Goal: Transaction & Acquisition: Purchase product/service

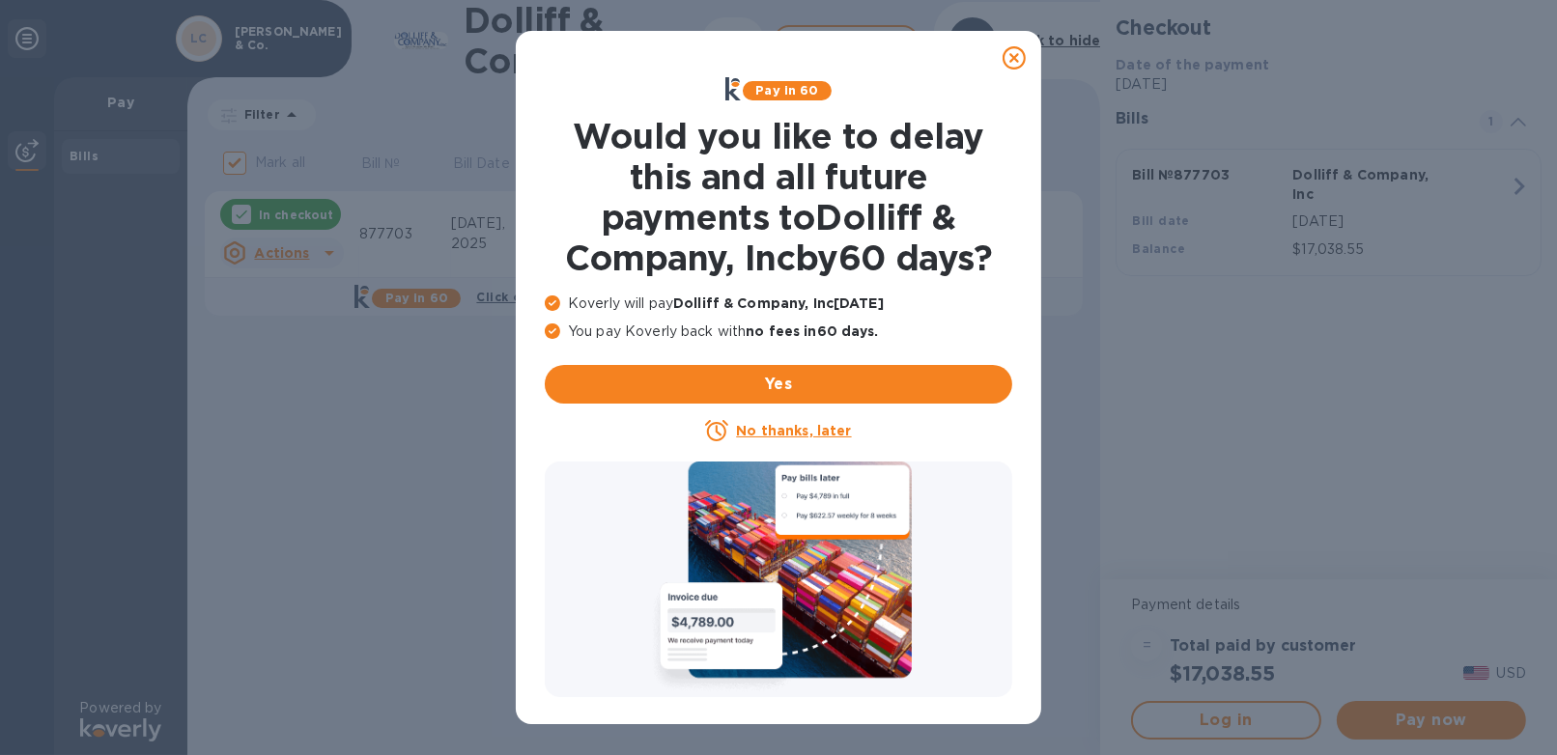
click at [813, 431] on u "No thanks, later" at bounding box center [793, 430] width 115 height 15
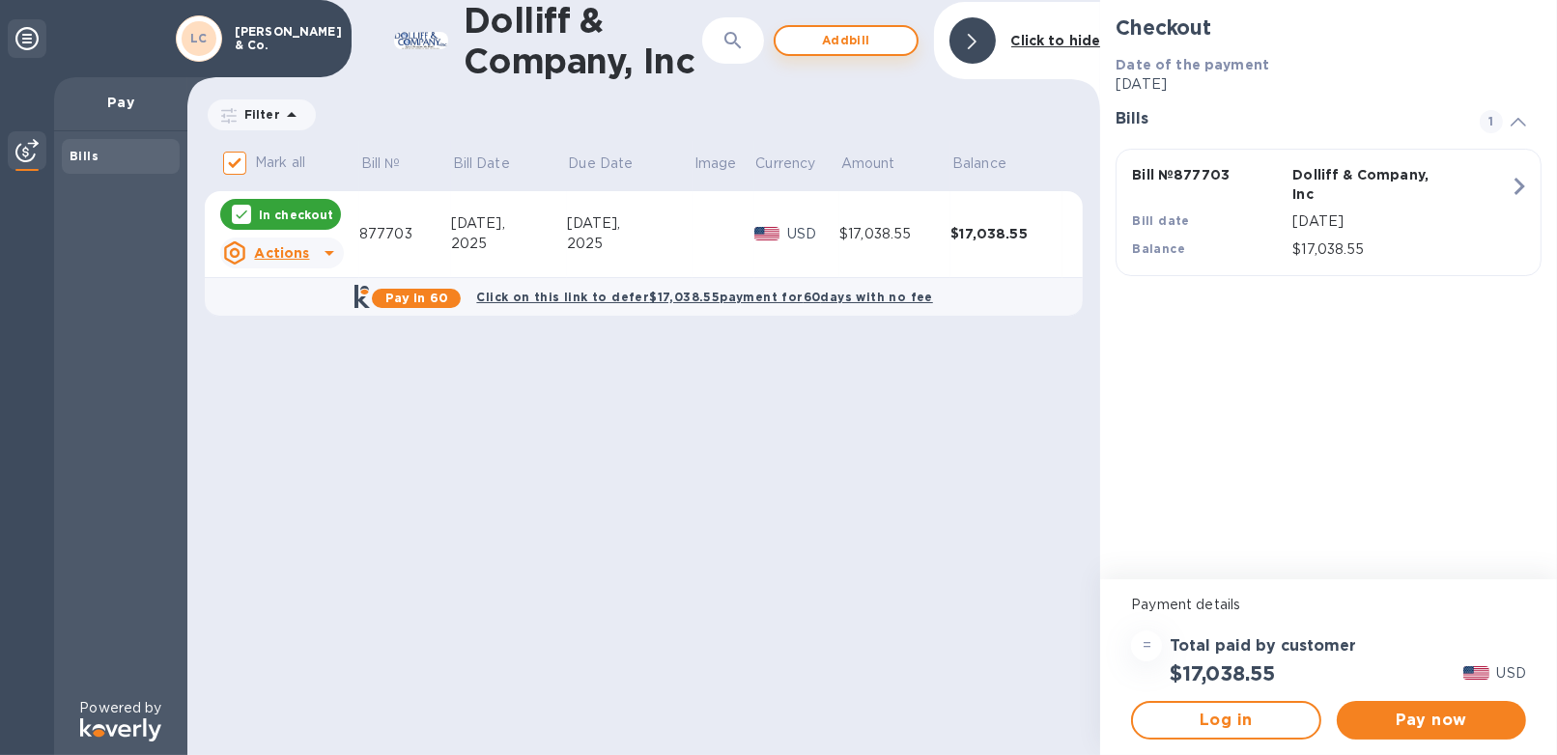
click at [850, 40] on span "Add bill" at bounding box center [846, 40] width 110 height 23
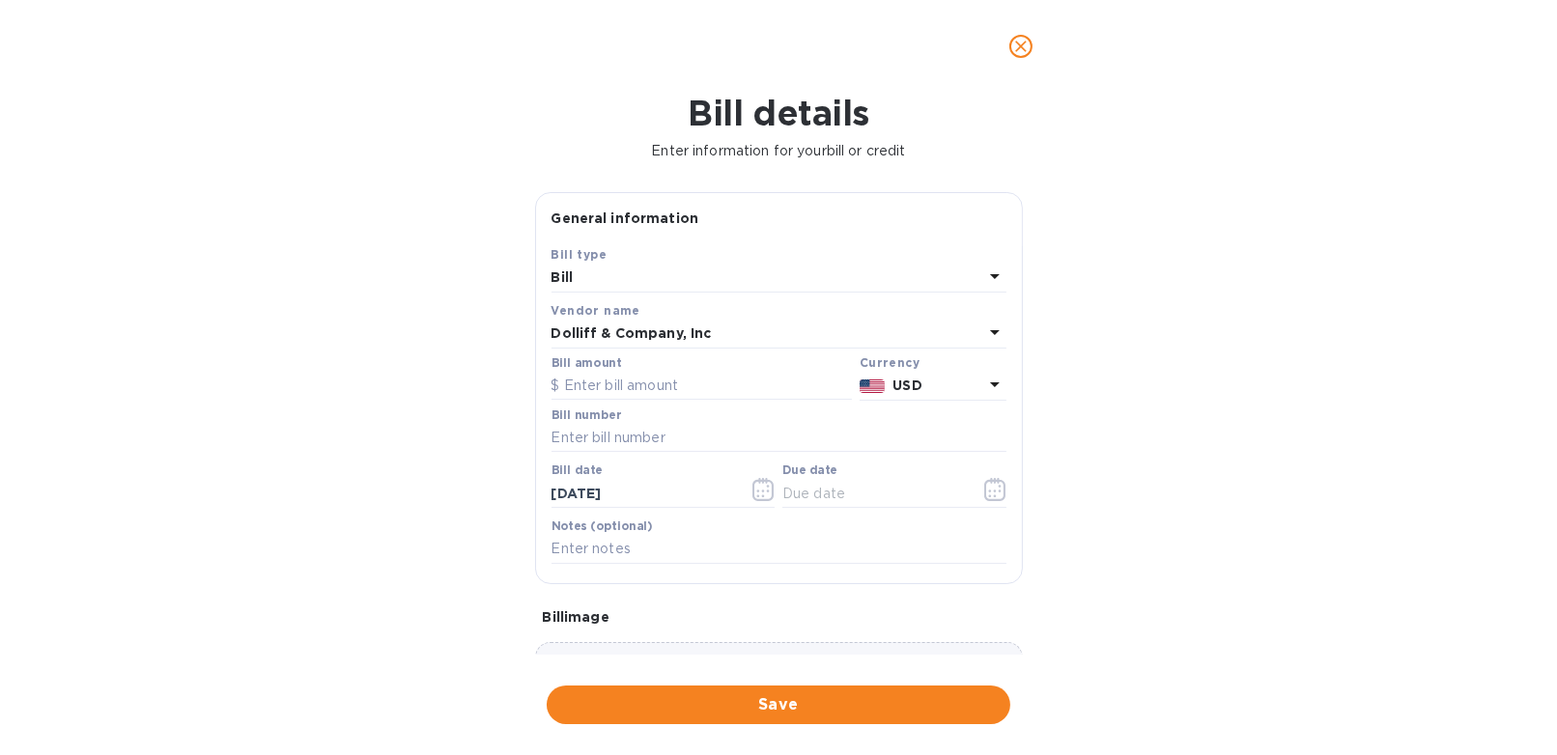
click at [690, 271] on div "Bill" at bounding box center [767, 278] width 432 height 27
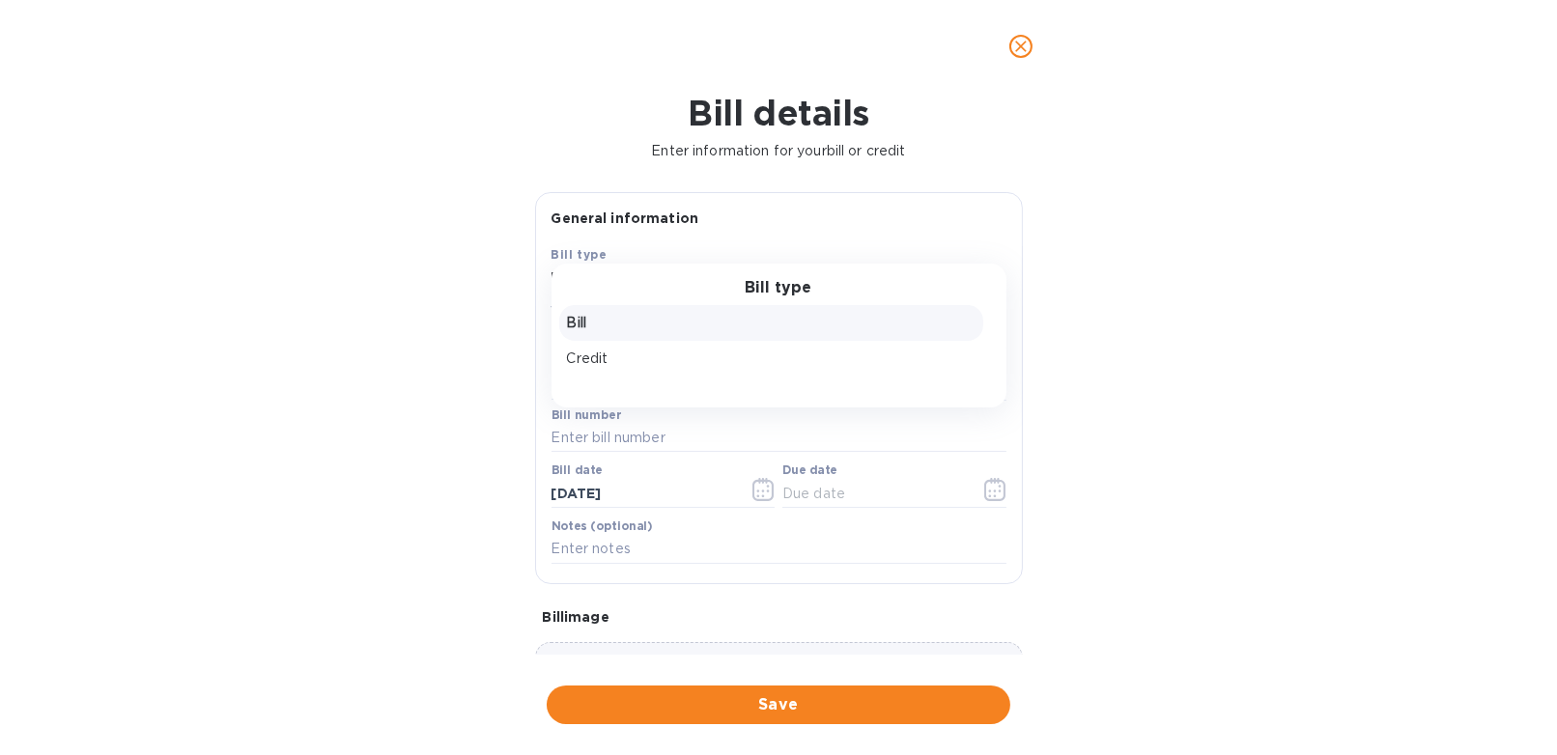
click at [660, 313] on p "Bill" at bounding box center [771, 323] width 408 height 20
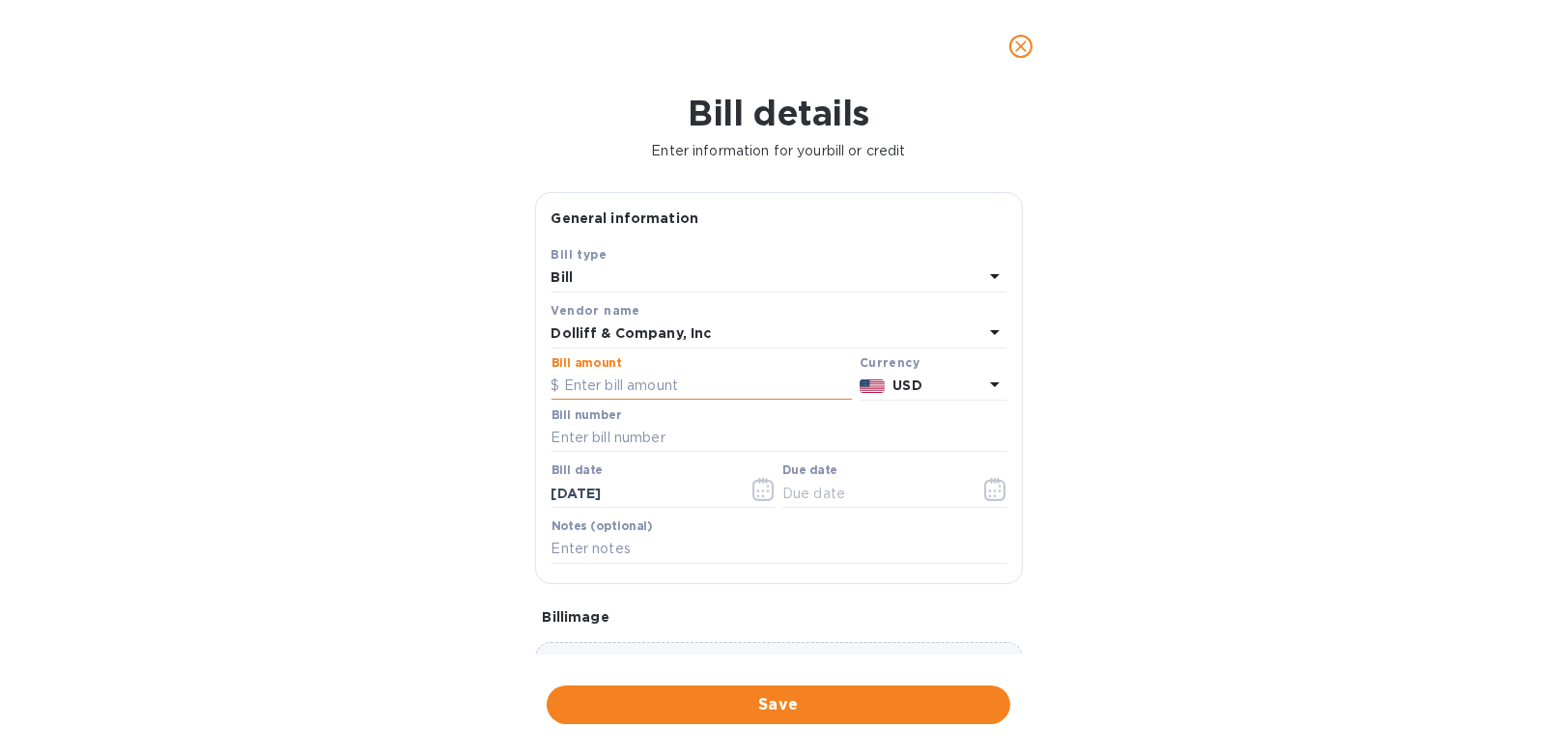
click at [648, 381] on input "text" at bounding box center [701, 386] width 300 height 29
type input "551.87"
type input "877816"
type input "9_/__/____"
type input "[DATE]"
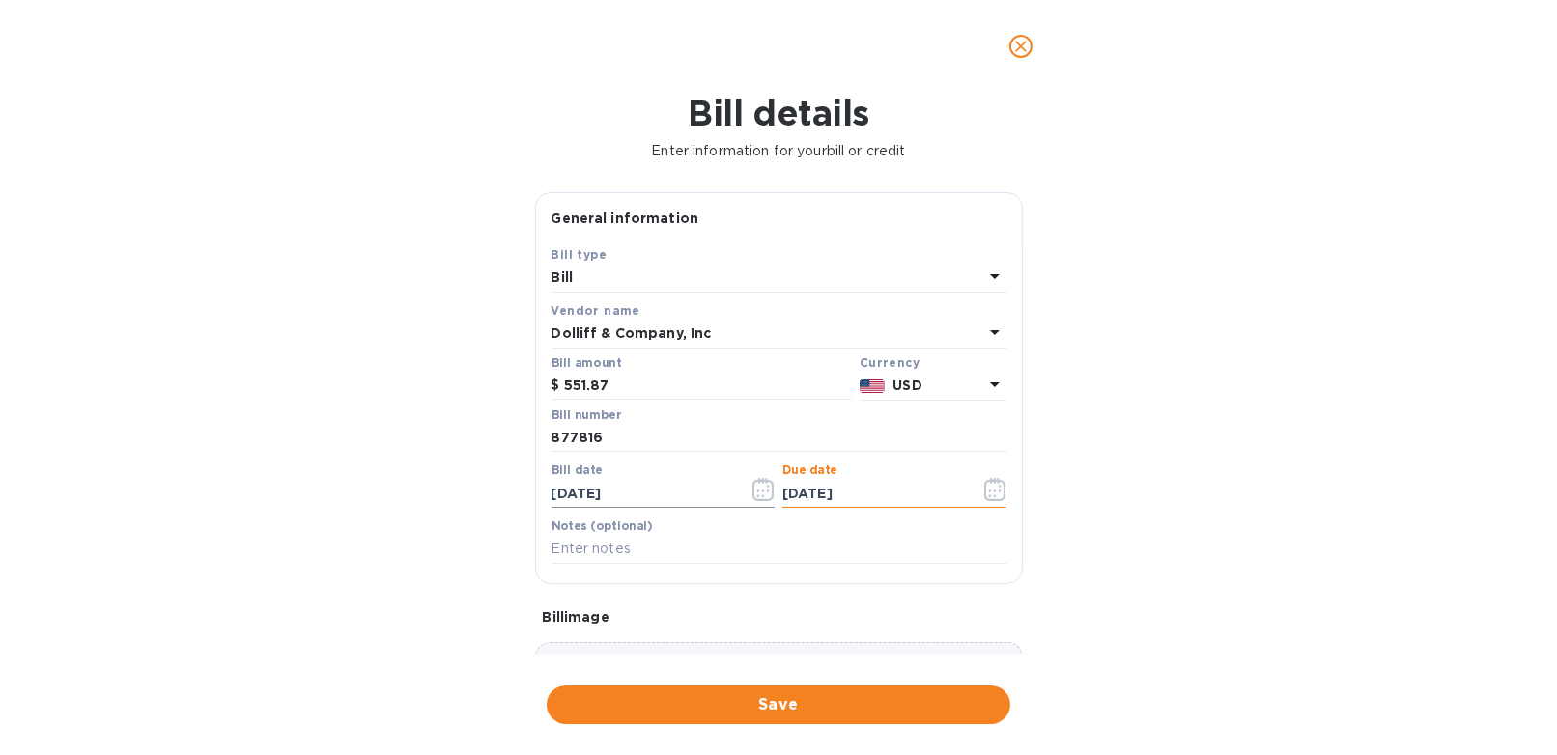
type input "[DATE]"
click at [751, 695] on span "Save" at bounding box center [778, 704] width 433 height 23
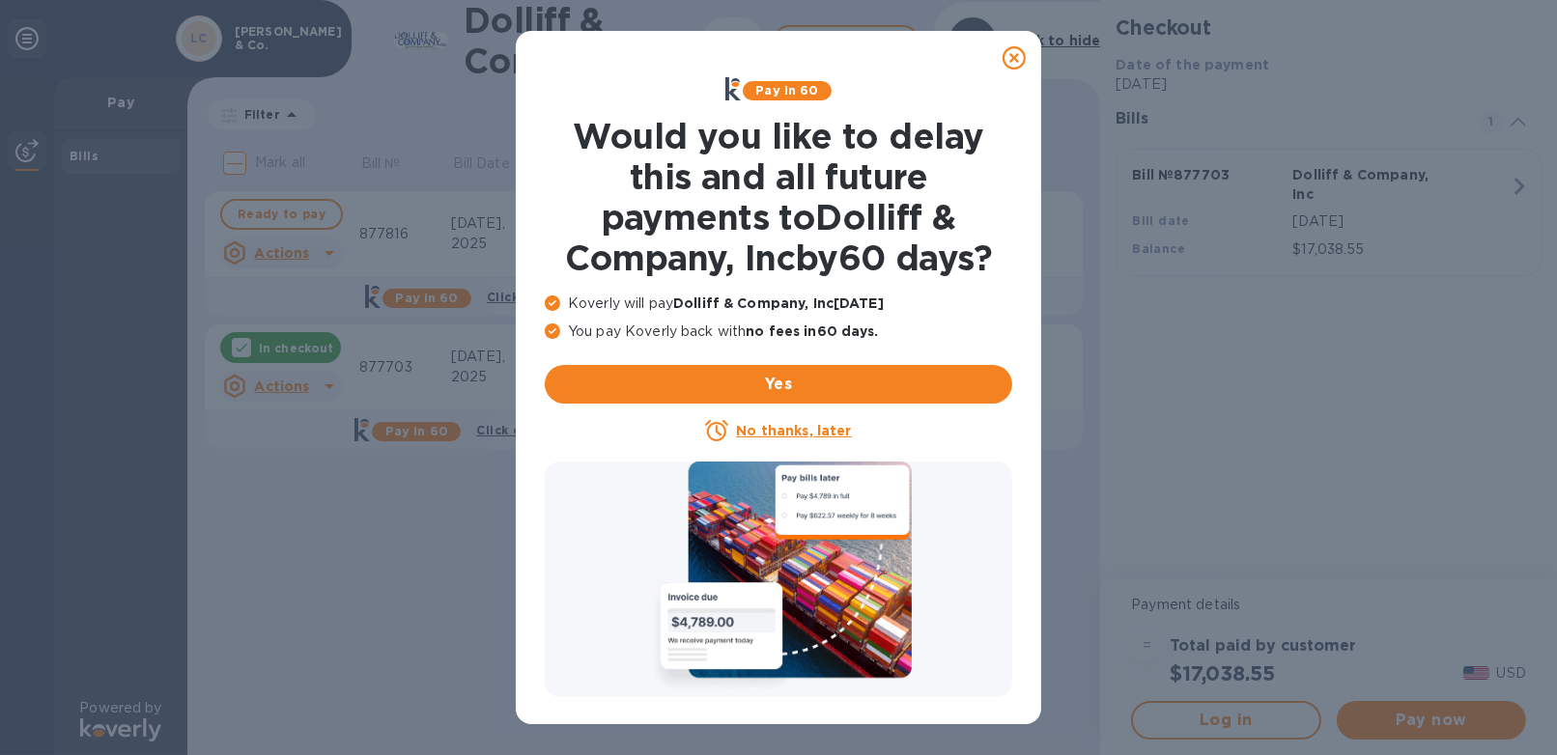
click at [794, 428] on u "No thanks, later" at bounding box center [793, 430] width 115 height 15
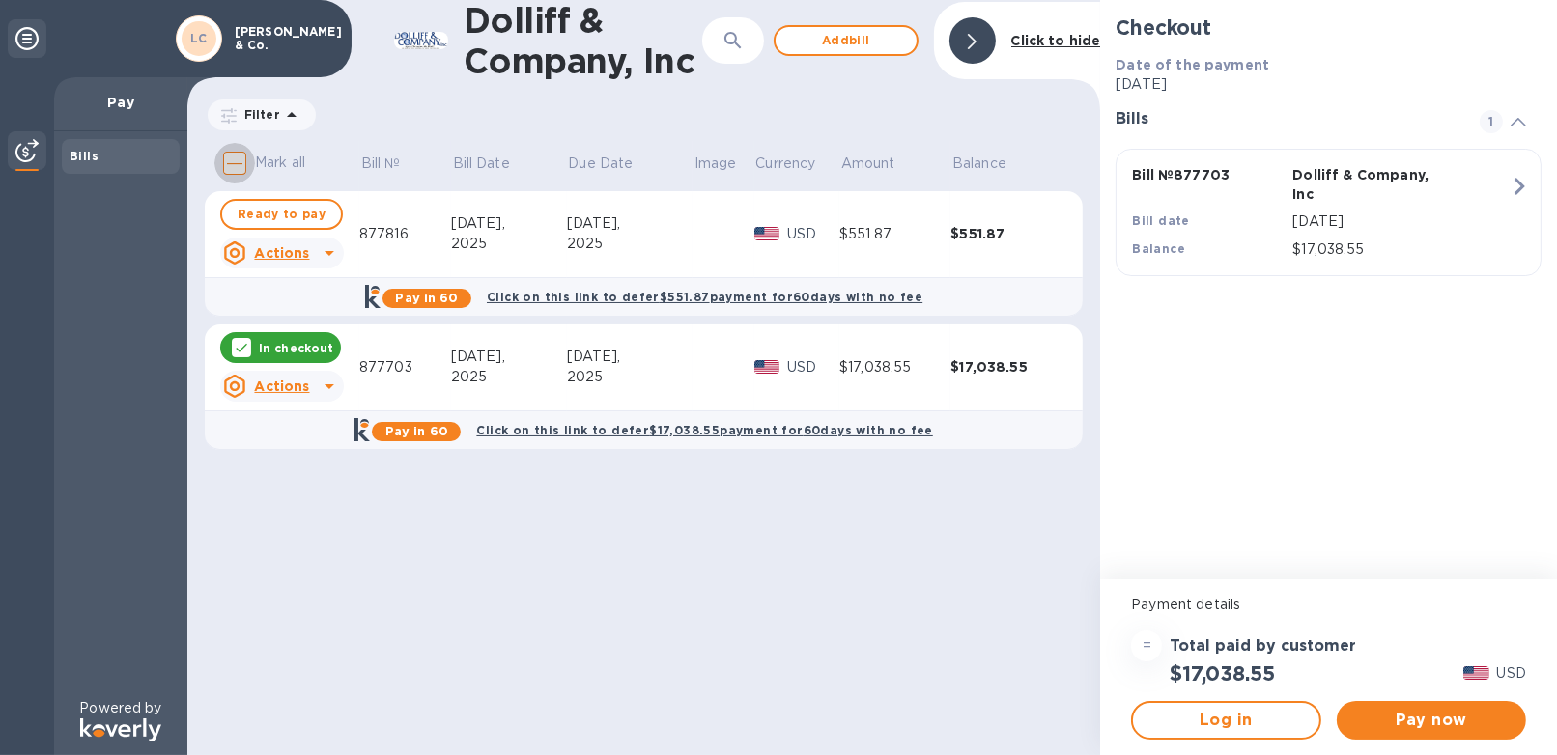
click at [237, 165] on input "Mark all" at bounding box center [234, 163] width 41 height 41
checkbox input "true"
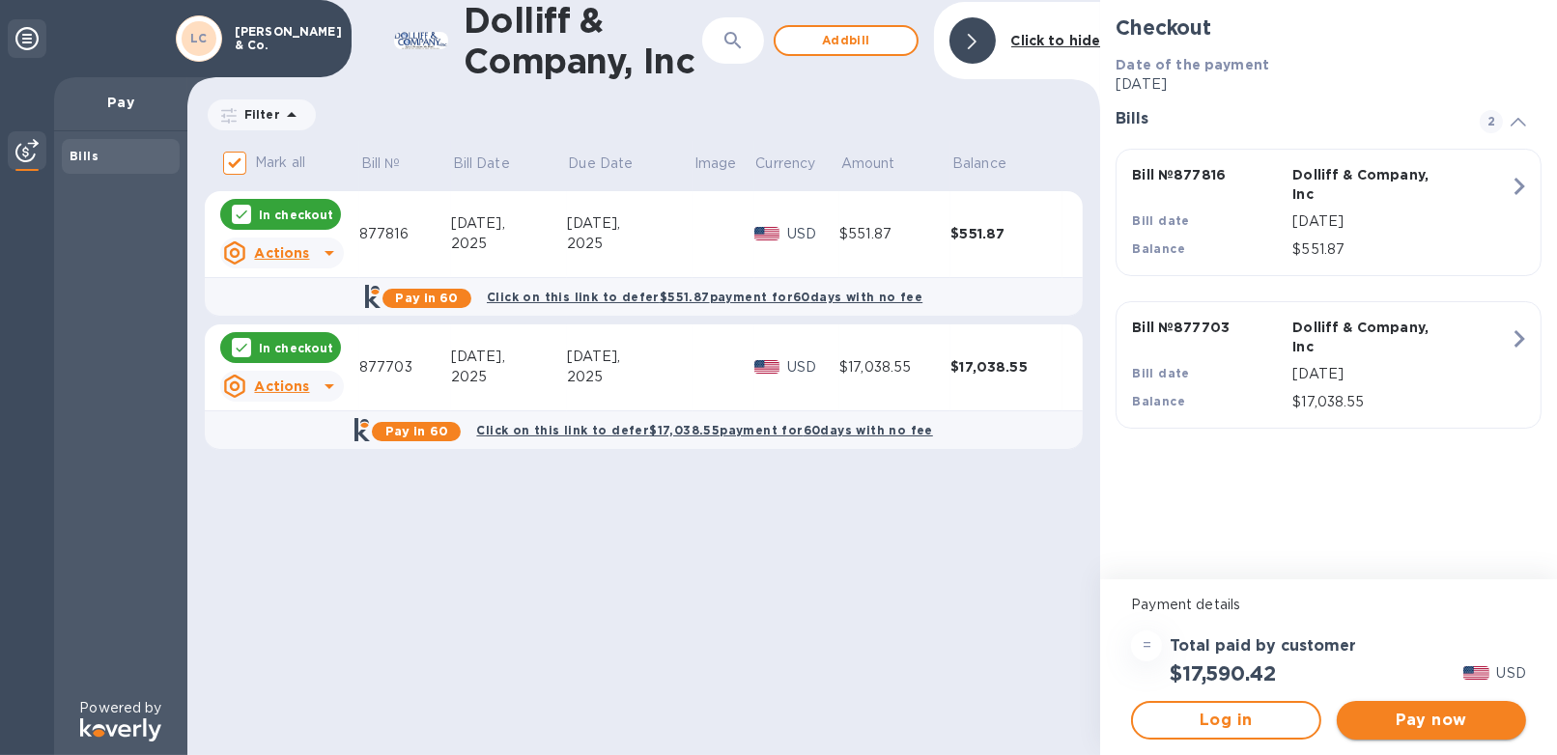
click at [1422, 721] on span "Pay now" at bounding box center [1431, 720] width 158 height 23
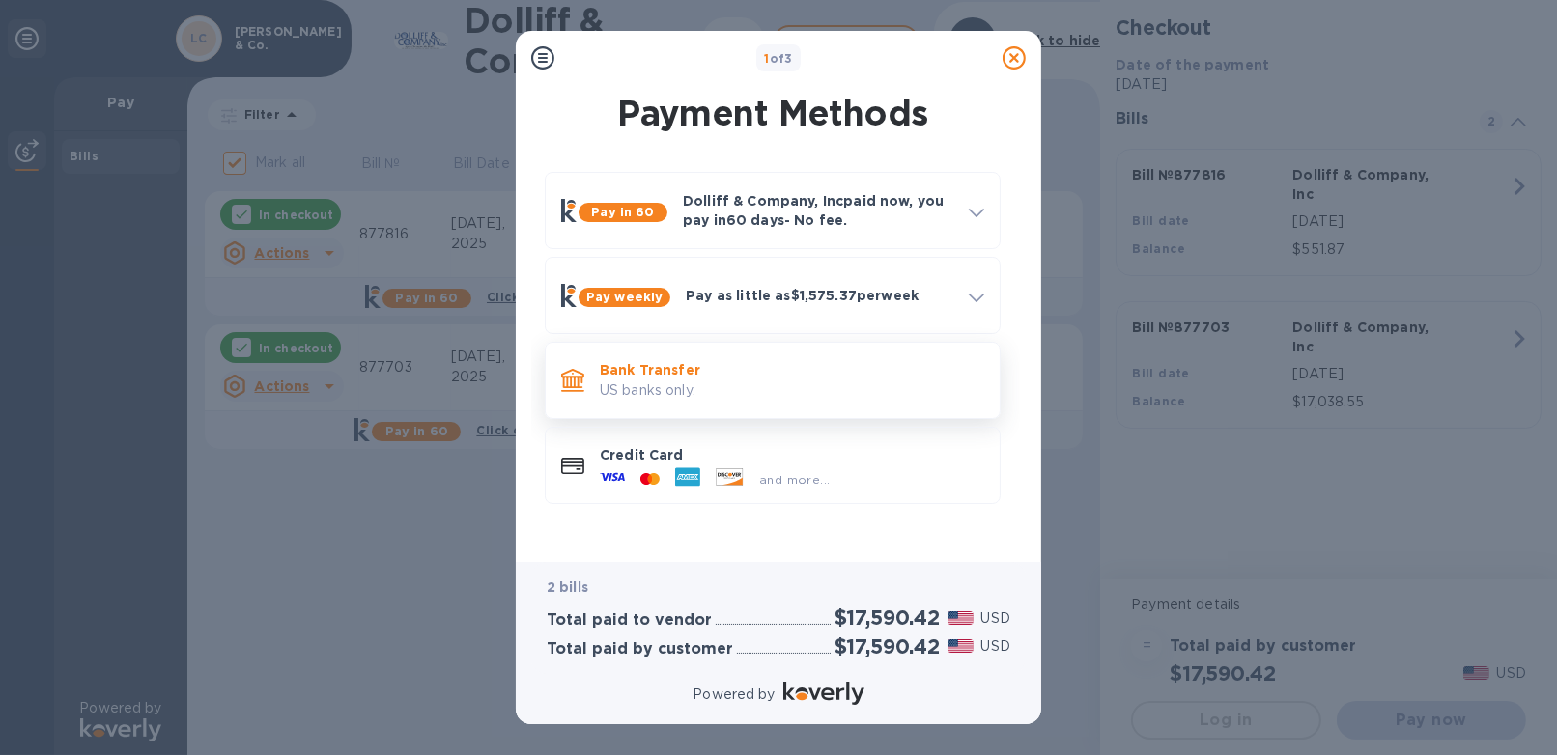
click at [686, 389] on p "US banks only." at bounding box center [792, 390] width 384 height 20
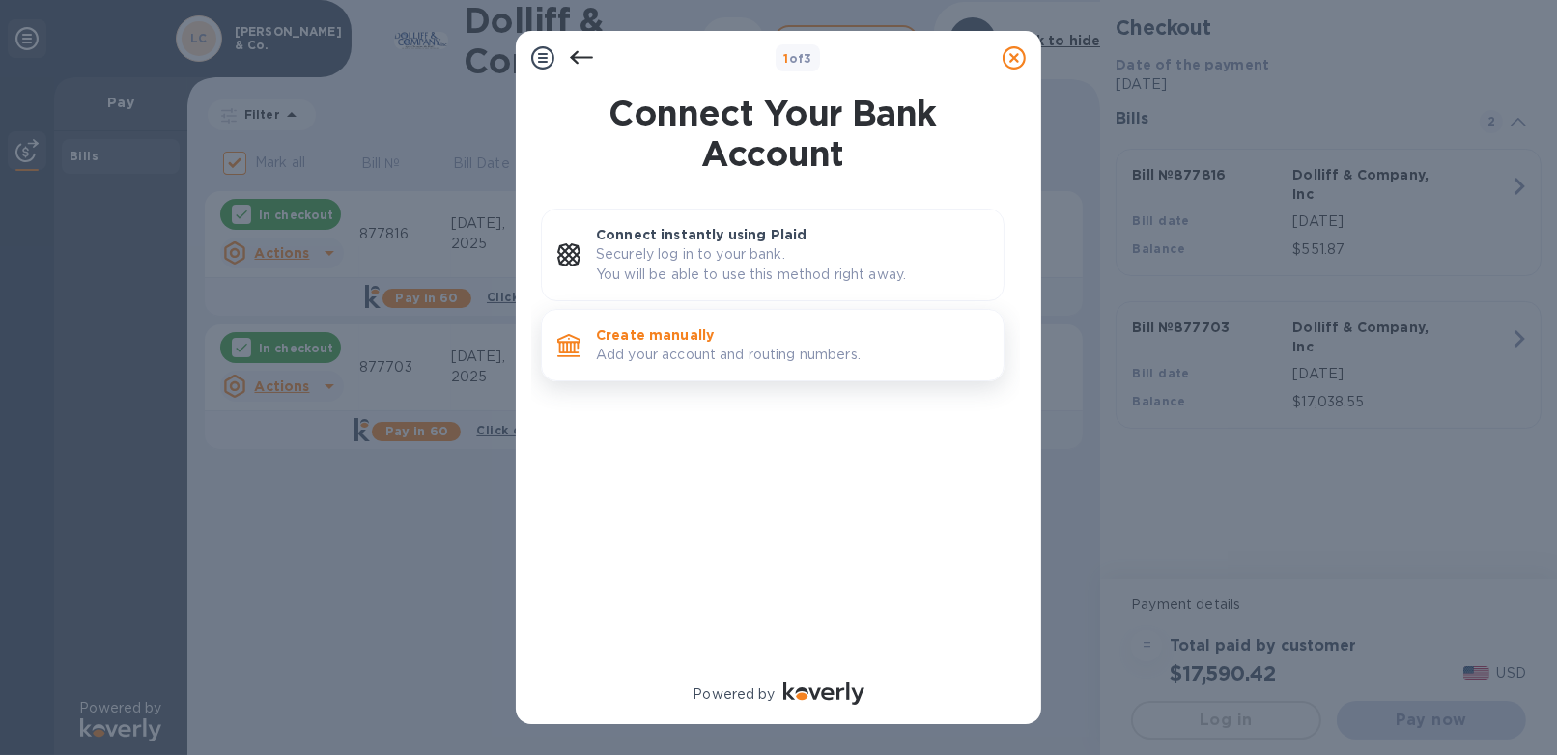
click at [693, 333] on p "Create manually" at bounding box center [792, 334] width 392 height 19
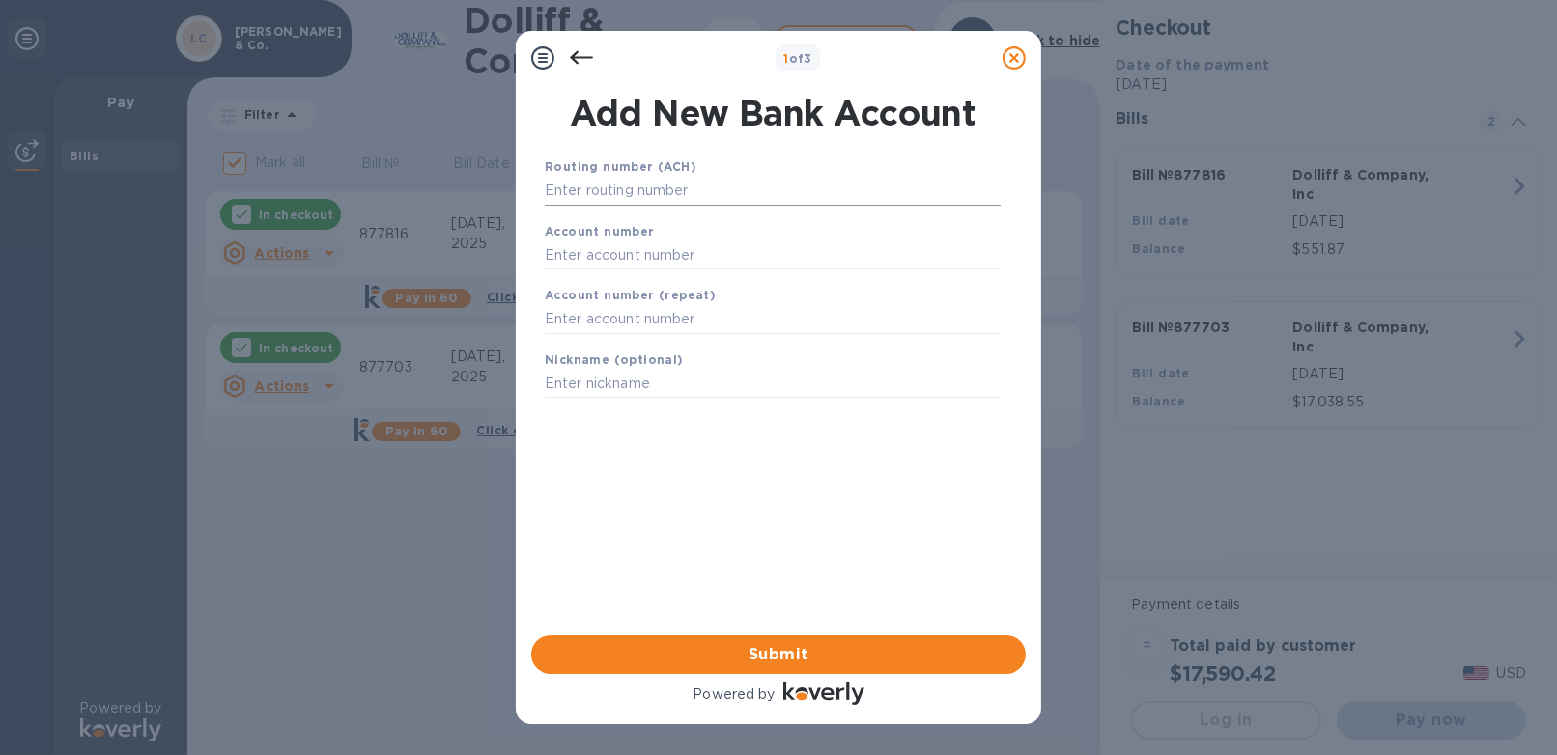
click at [667, 193] on input "text" at bounding box center [773, 191] width 456 height 29
type input "211772936"
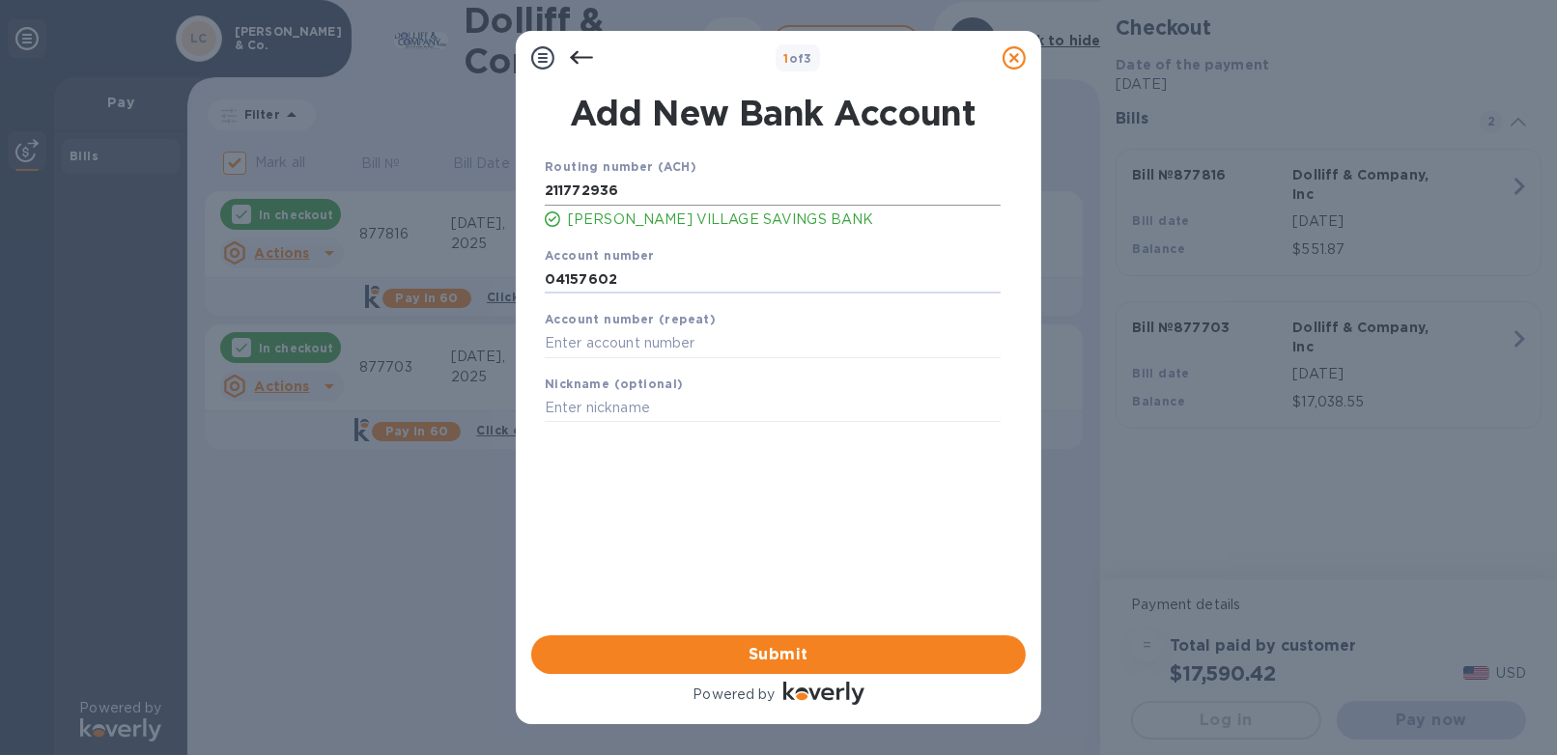
type input "04157602"
type input "Minus33"
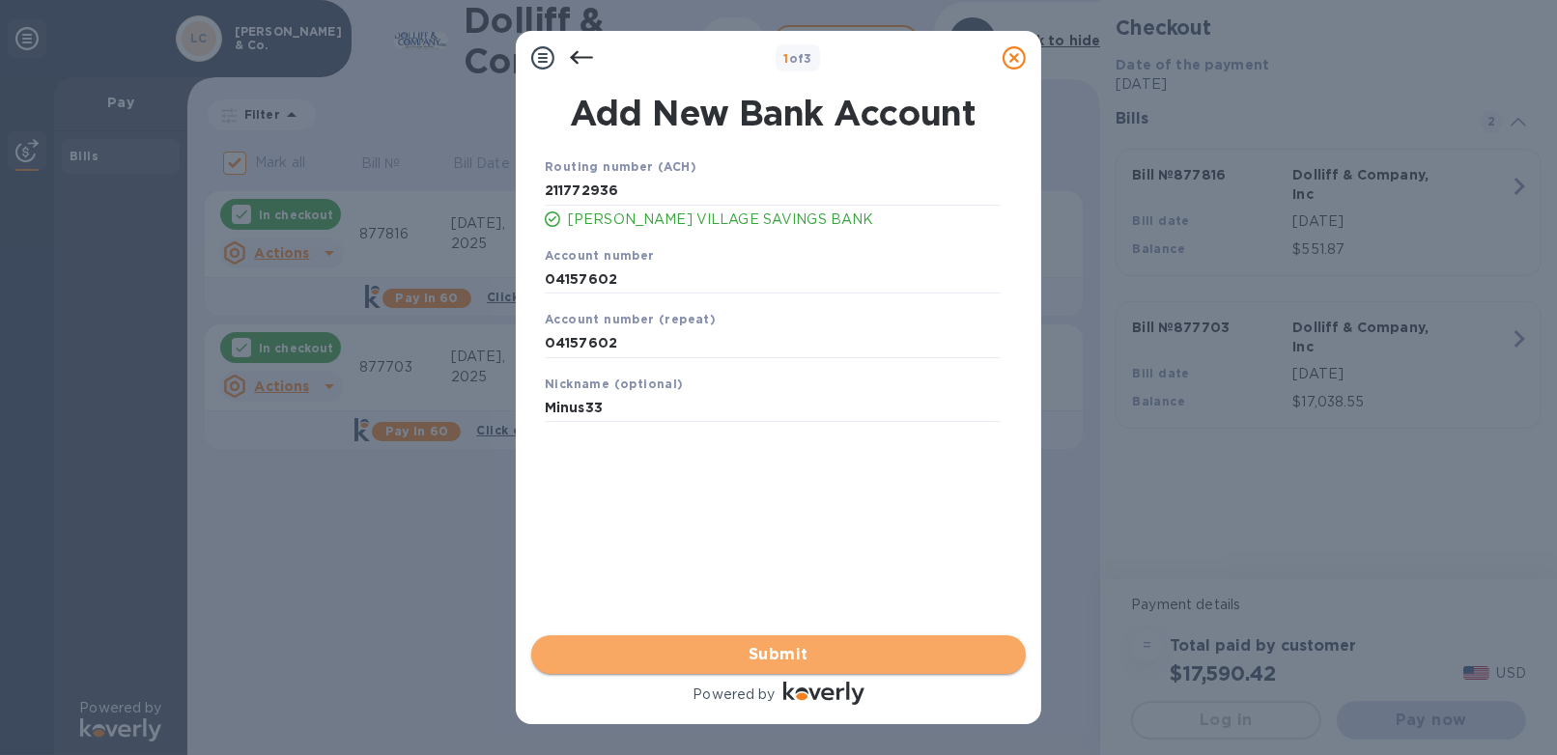
click at [754, 648] on span "Submit" at bounding box center [778, 654] width 463 height 23
